Goal: Check status

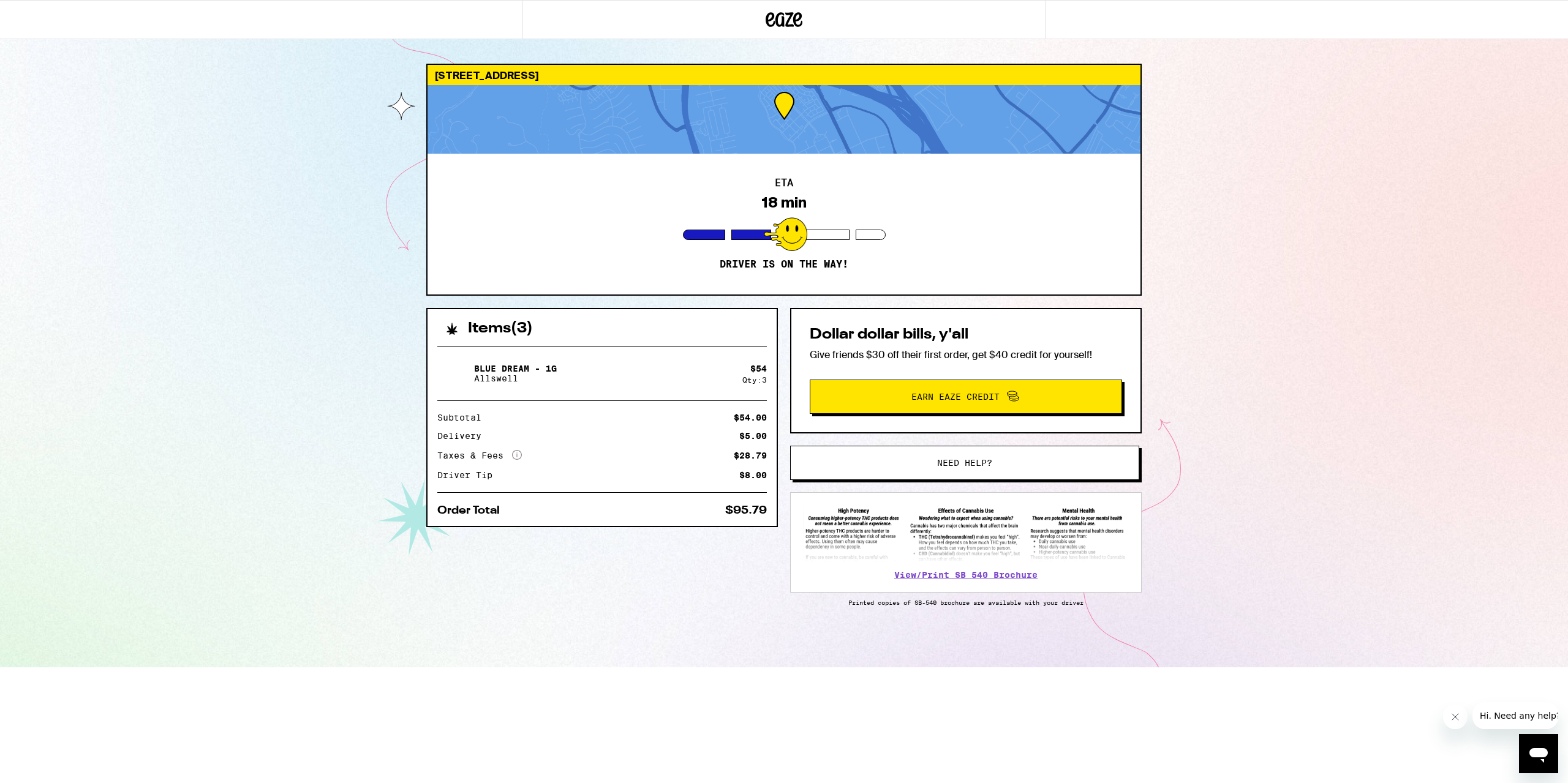
click at [1298, 249] on div "15205 Pintado Irvine 92618 ETA 18 min Driver is on the way! Items ( 3 ) Blue Dr…" at bounding box center [784, 333] width 1568 height 667
click at [1341, 463] on div "15205 Pintado Irvine 92618 ETA 15 min Driver is on the way! Items ( 3 ) Blue Dr…" at bounding box center [784, 333] width 1568 height 667
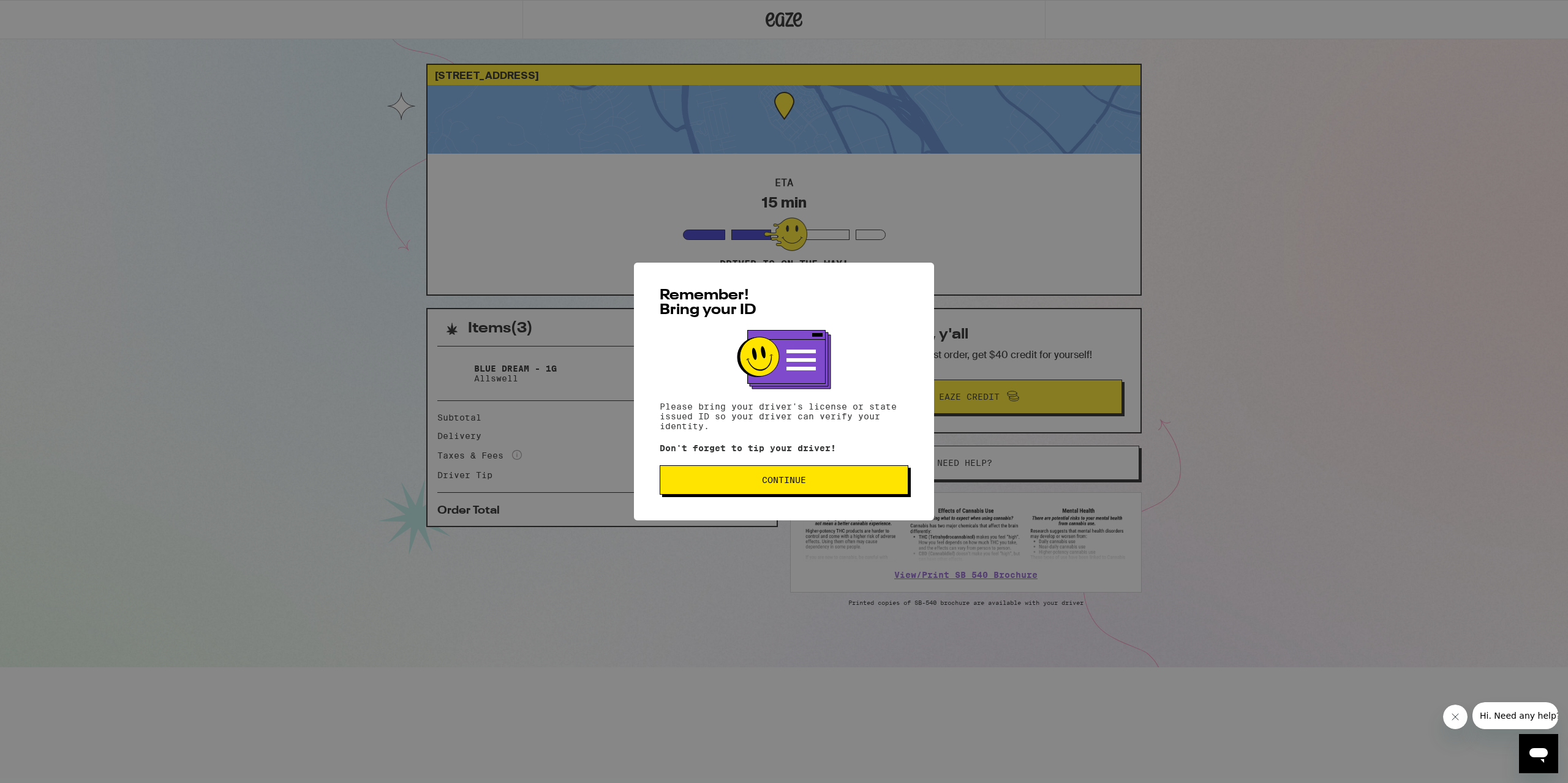
click at [868, 471] on button "Continue" at bounding box center [783, 480] width 249 height 29
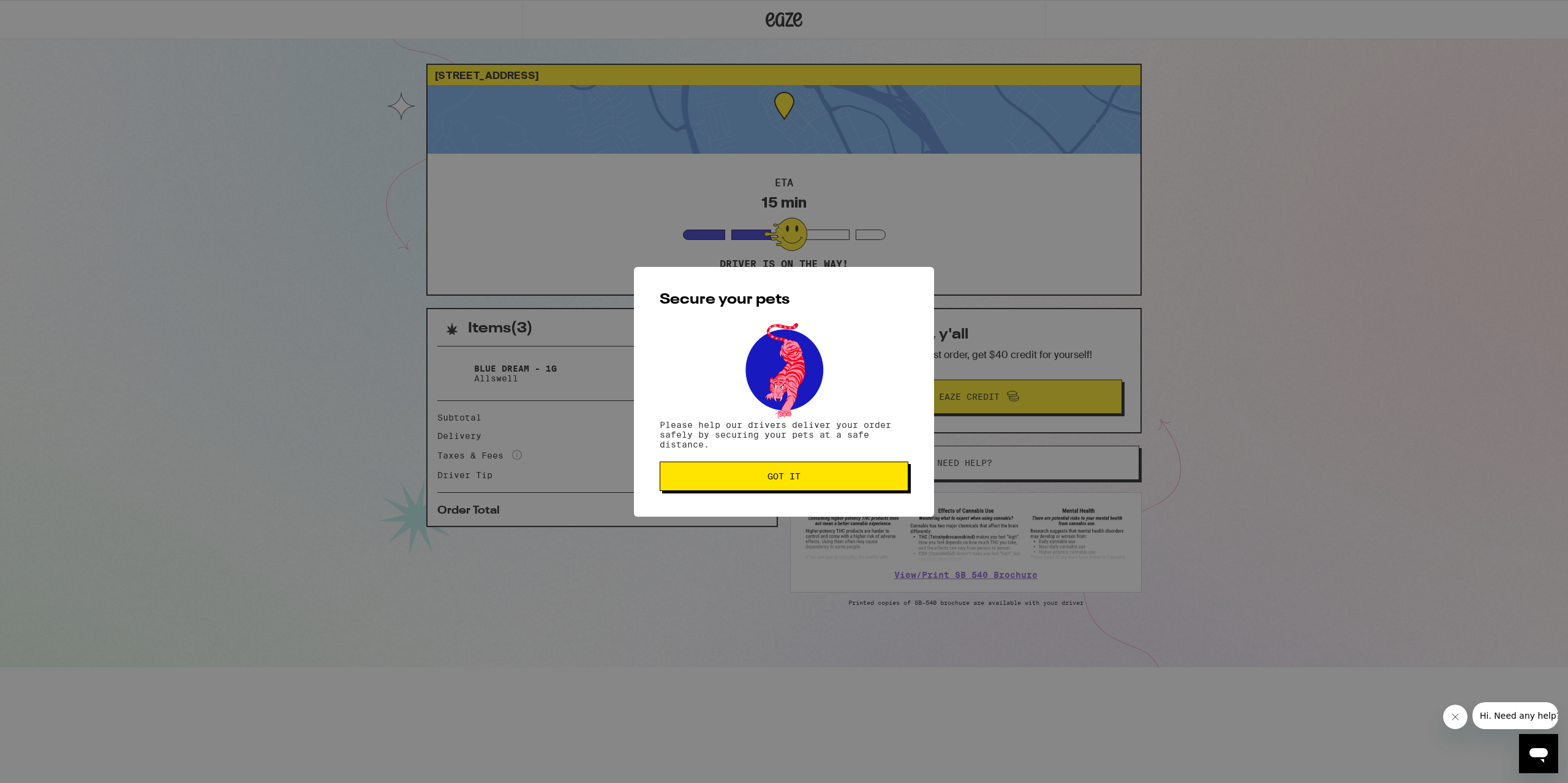
click at [891, 471] on button "Got it" at bounding box center [783, 476] width 249 height 29
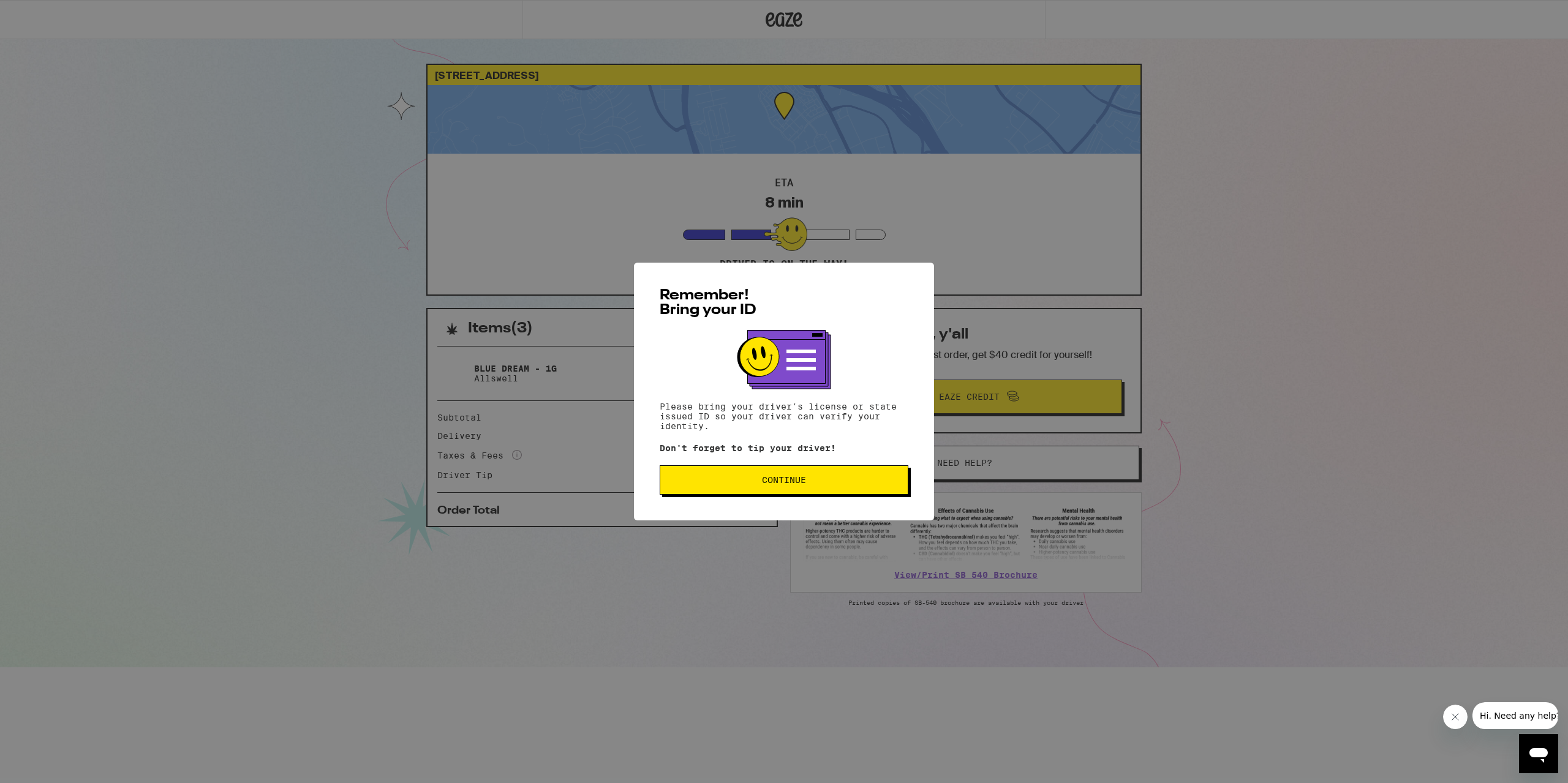
click at [801, 492] on button "Continue" at bounding box center [783, 480] width 249 height 29
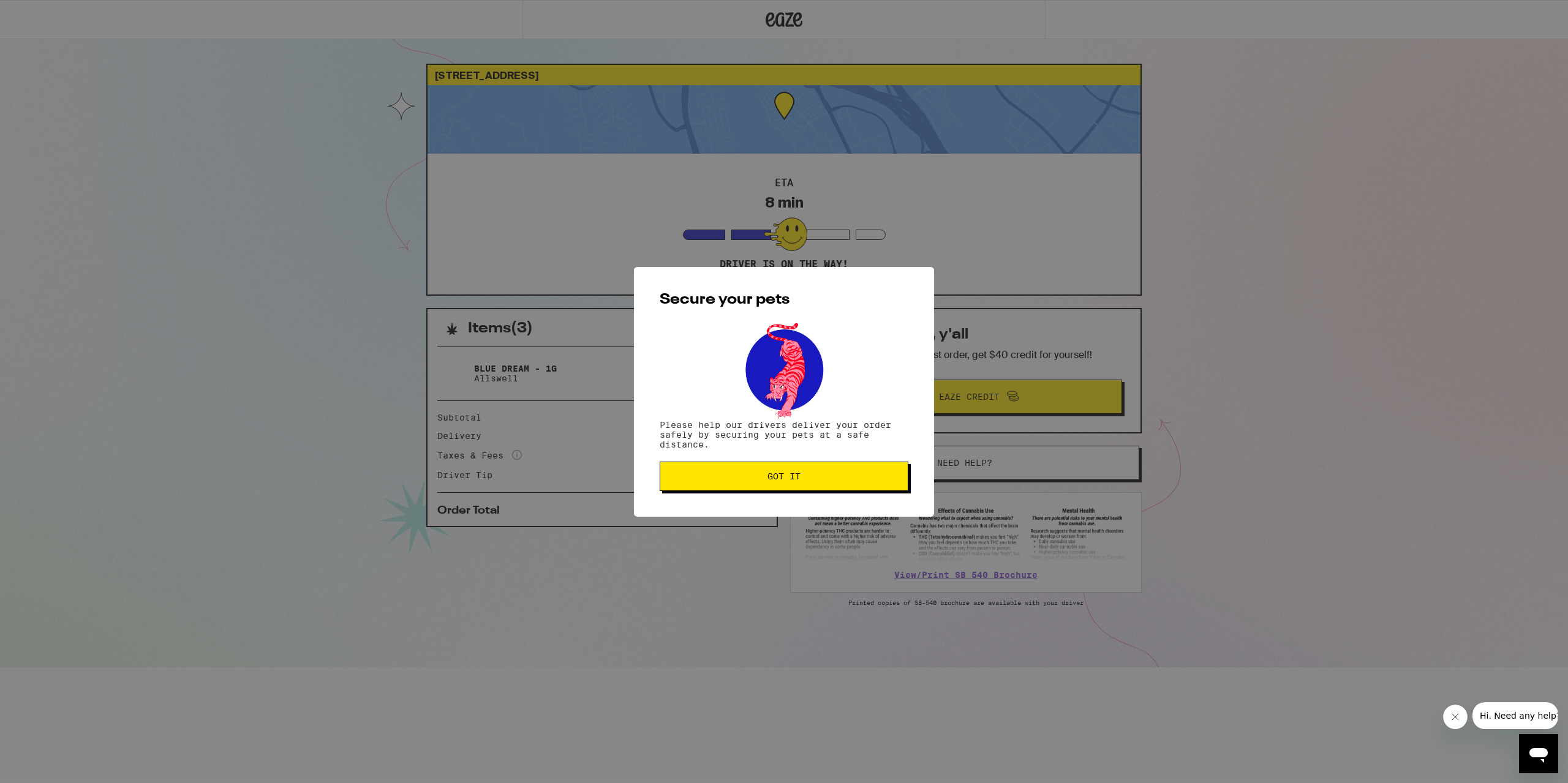
click at [837, 466] on button "Got it" at bounding box center [783, 476] width 249 height 29
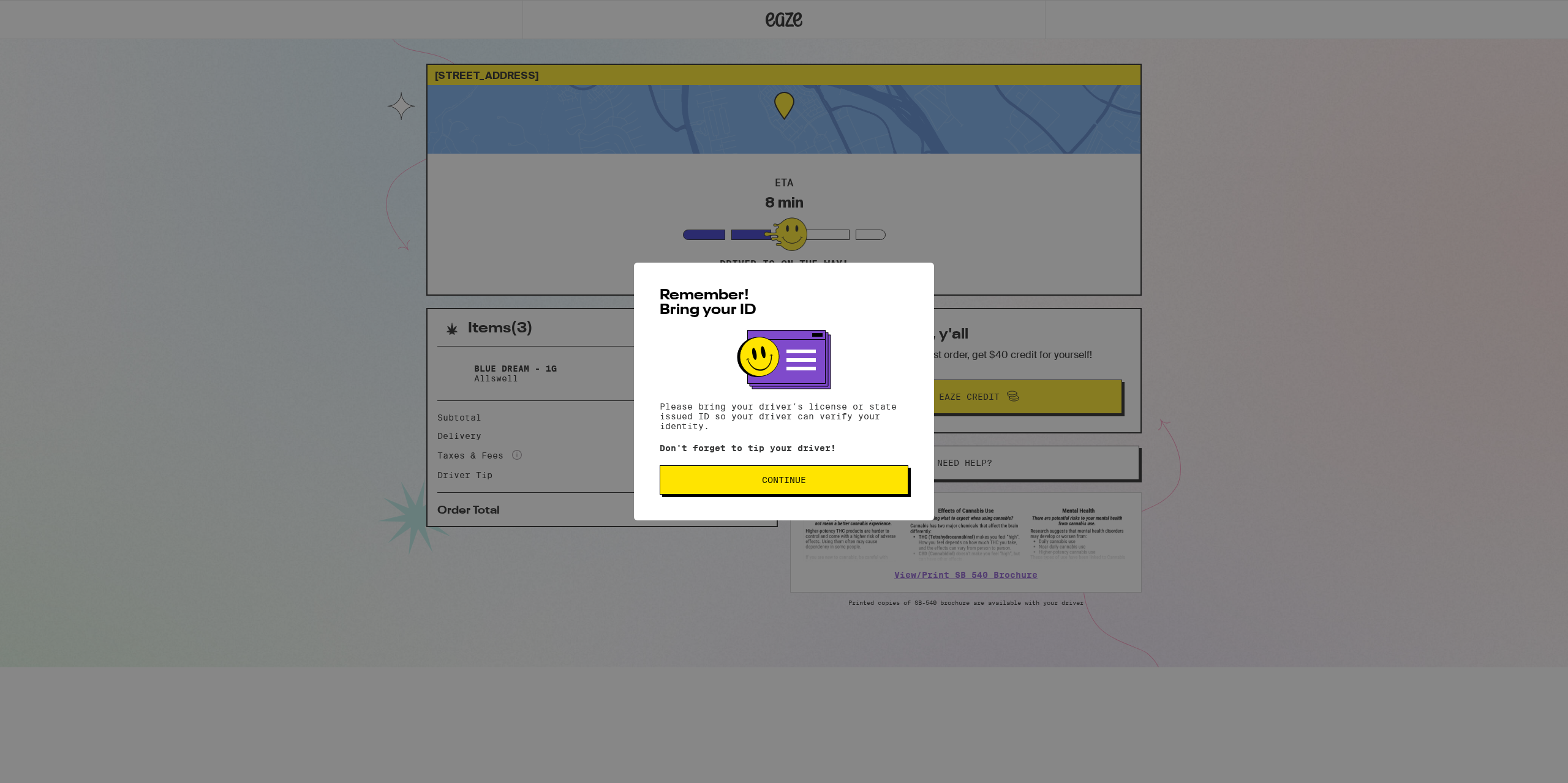
click at [806, 484] on span "Continue" at bounding box center [784, 480] width 44 height 9
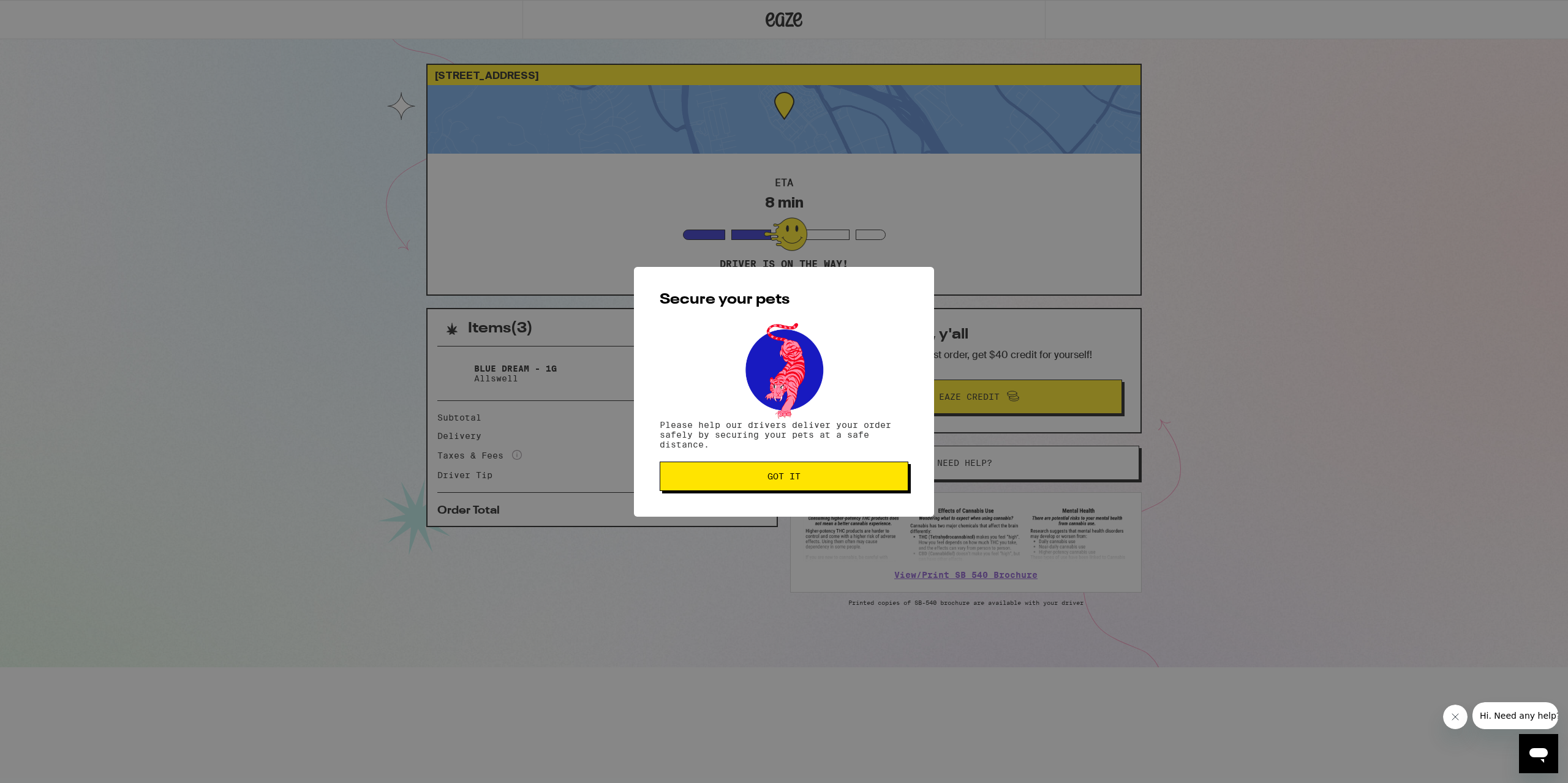
click at [806, 486] on button "Got it" at bounding box center [783, 476] width 249 height 29
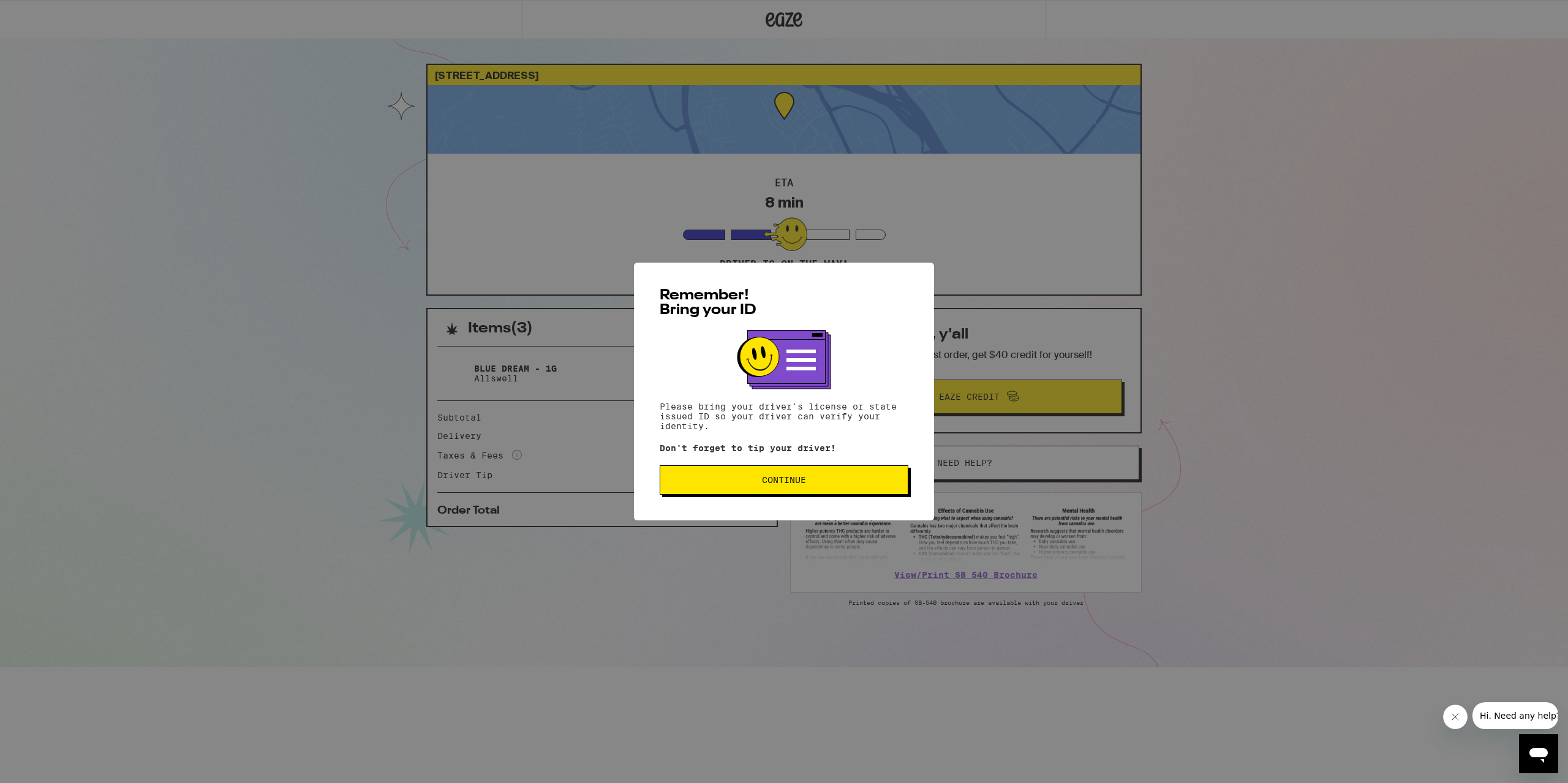
click at [765, 478] on span "Continue" at bounding box center [784, 480] width 44 height 9
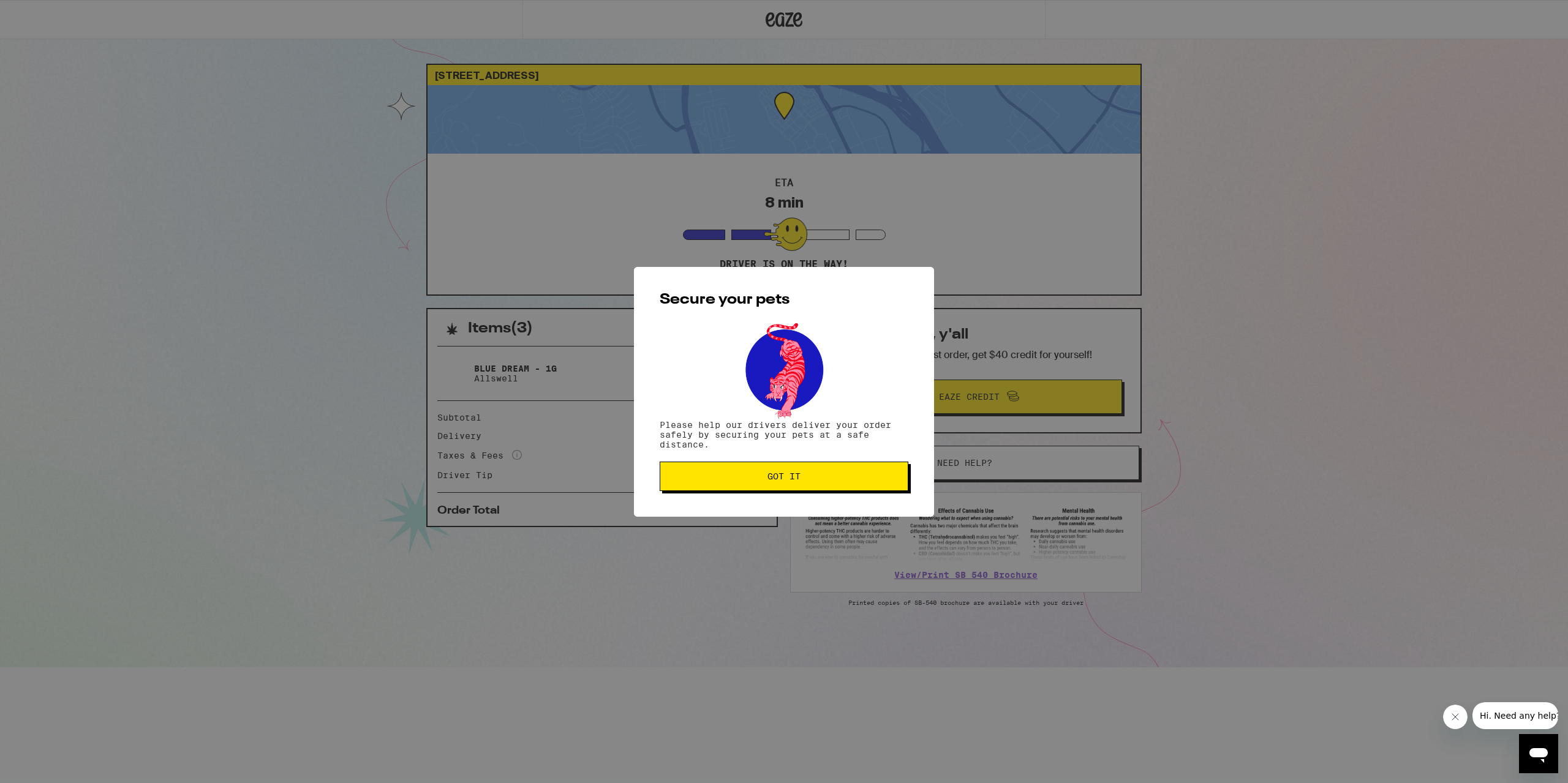
click at [795, 489] on button "Got it" at bounding box center [783, 476] width 249 height 29
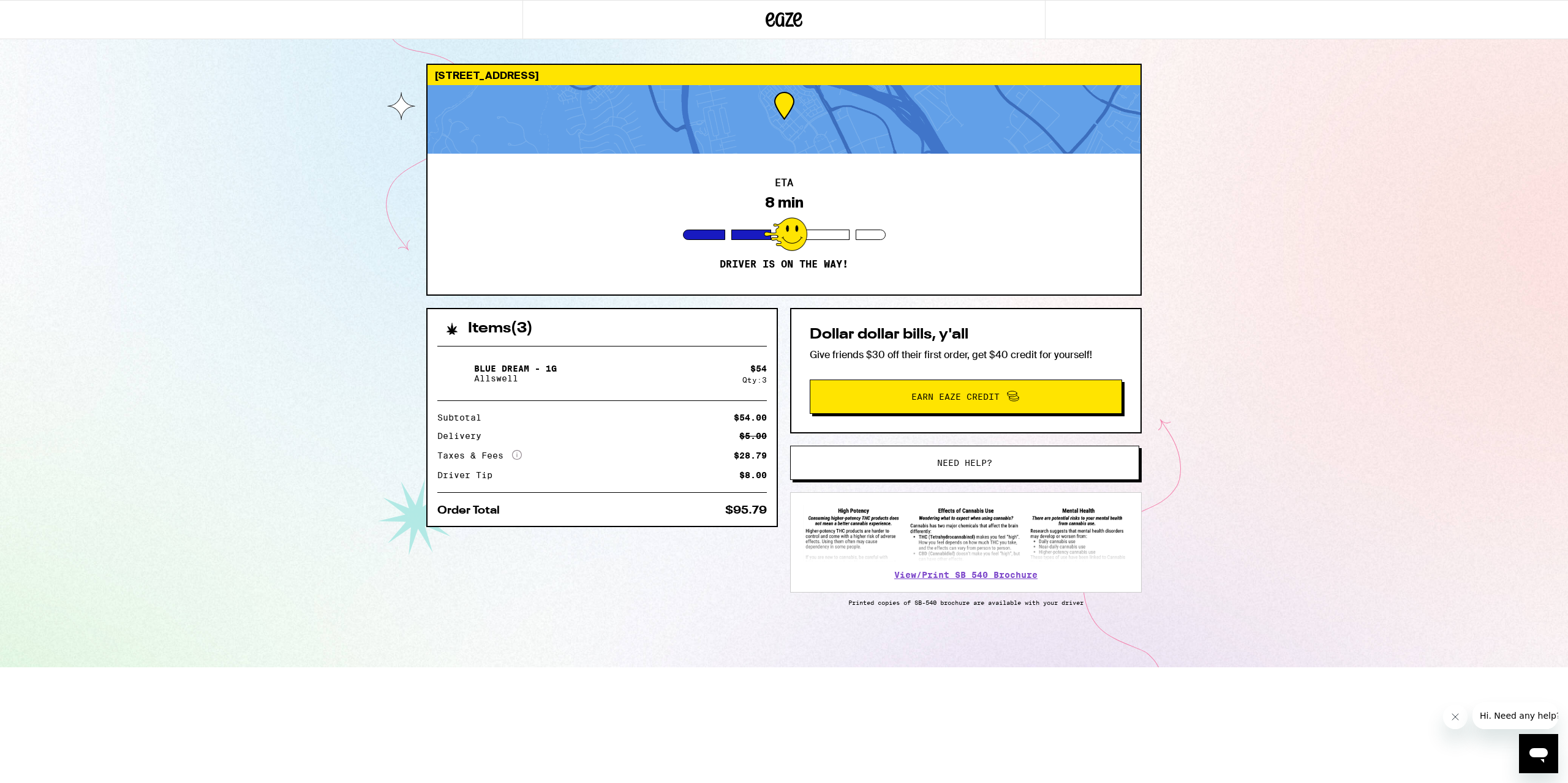
click at [777, 309] on div "Items ( 3 ) Blue Dream - 1g Allswell $ 54 Qty: 3 Subtotal $54.00 Delivery $5.00…" at bounding box center [602, 417] width 352 height 219
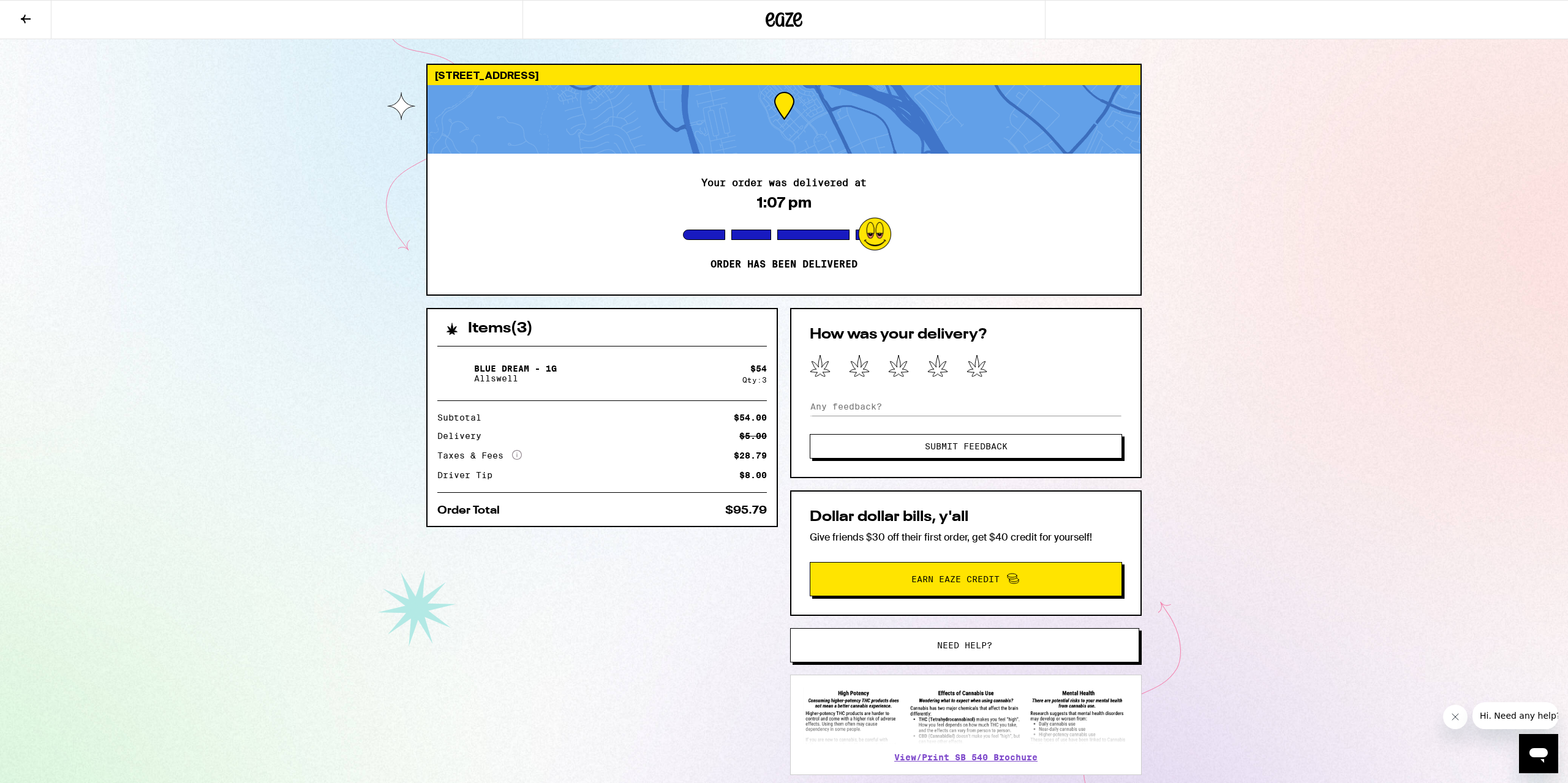
click at [418, 48] on div "15205 Pintado Irvine 92618 Your order was delivered at 1:07 pm Order has been d…" at bounding box center [784, 424] width 1568 height 849
